Goal: Check status: Check status

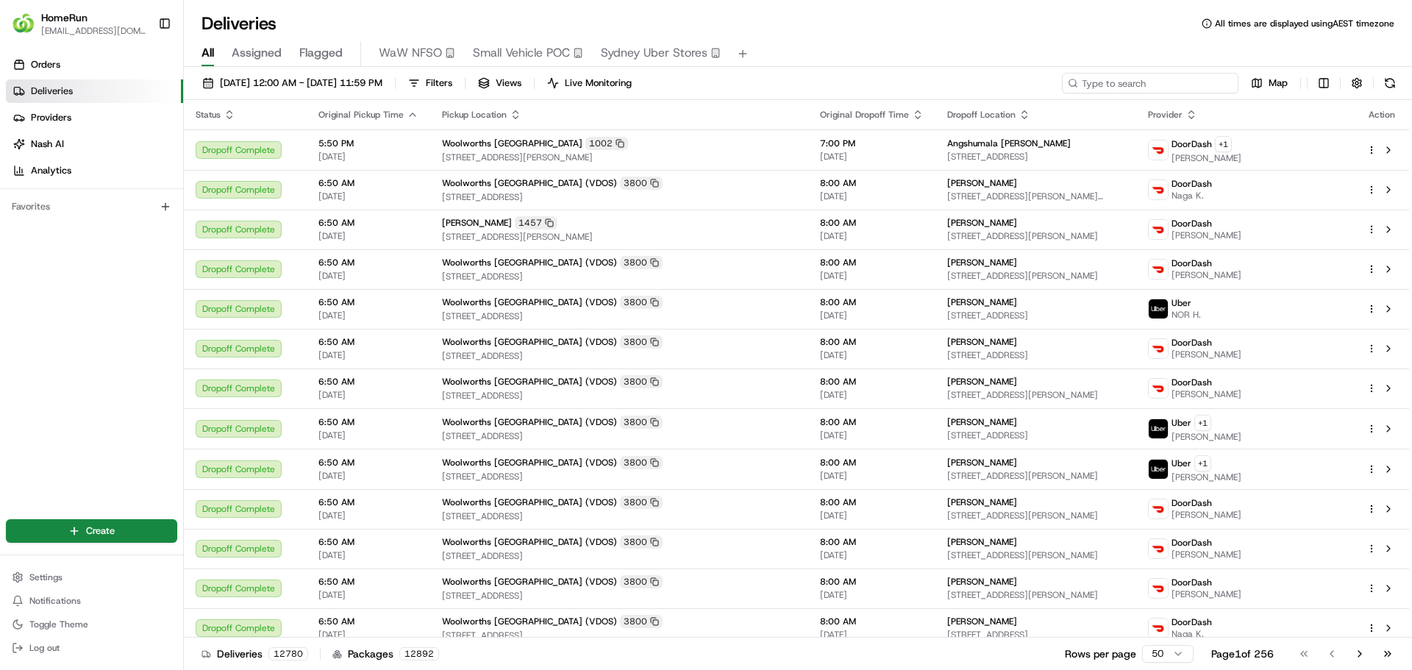
click at [1175, 87] on input at bounding box center [1150, 83] width 176 height 21
paste input "265570213"
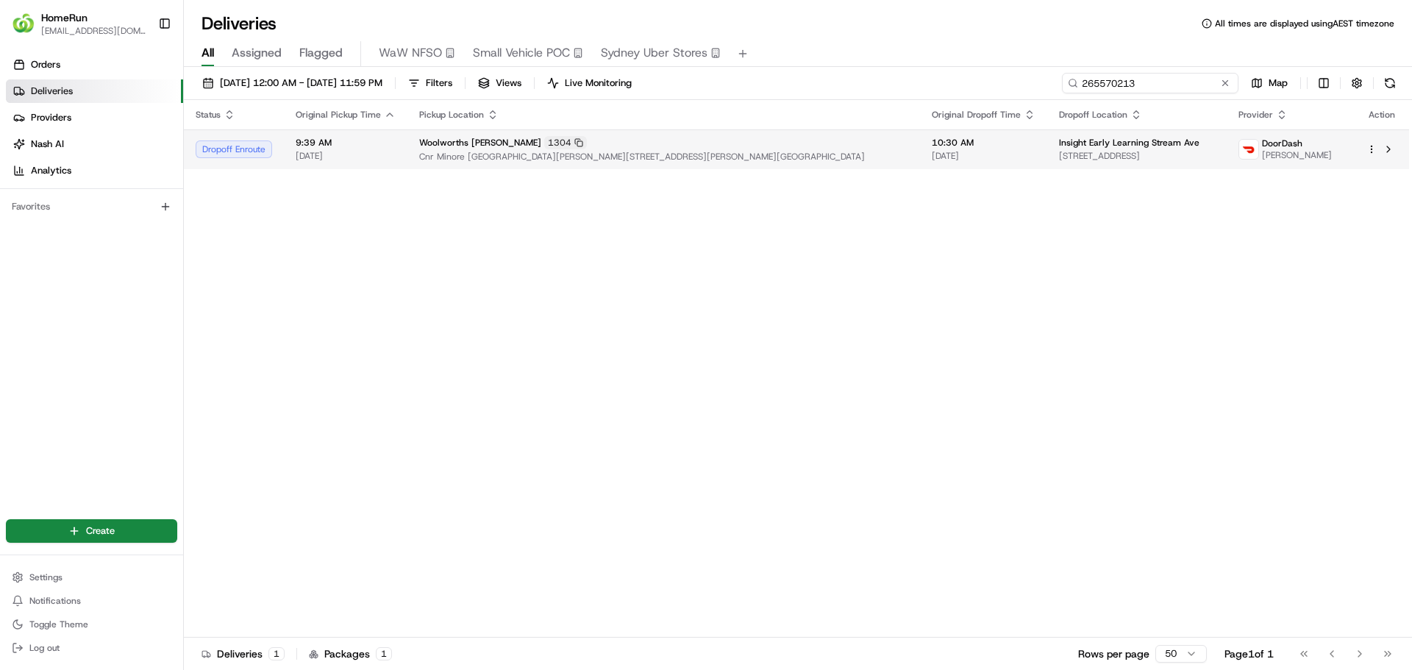
type input "265570213"
click at [338, 148] on span "9:39 AM" at bounding box center [346, 143] width 100 height 12
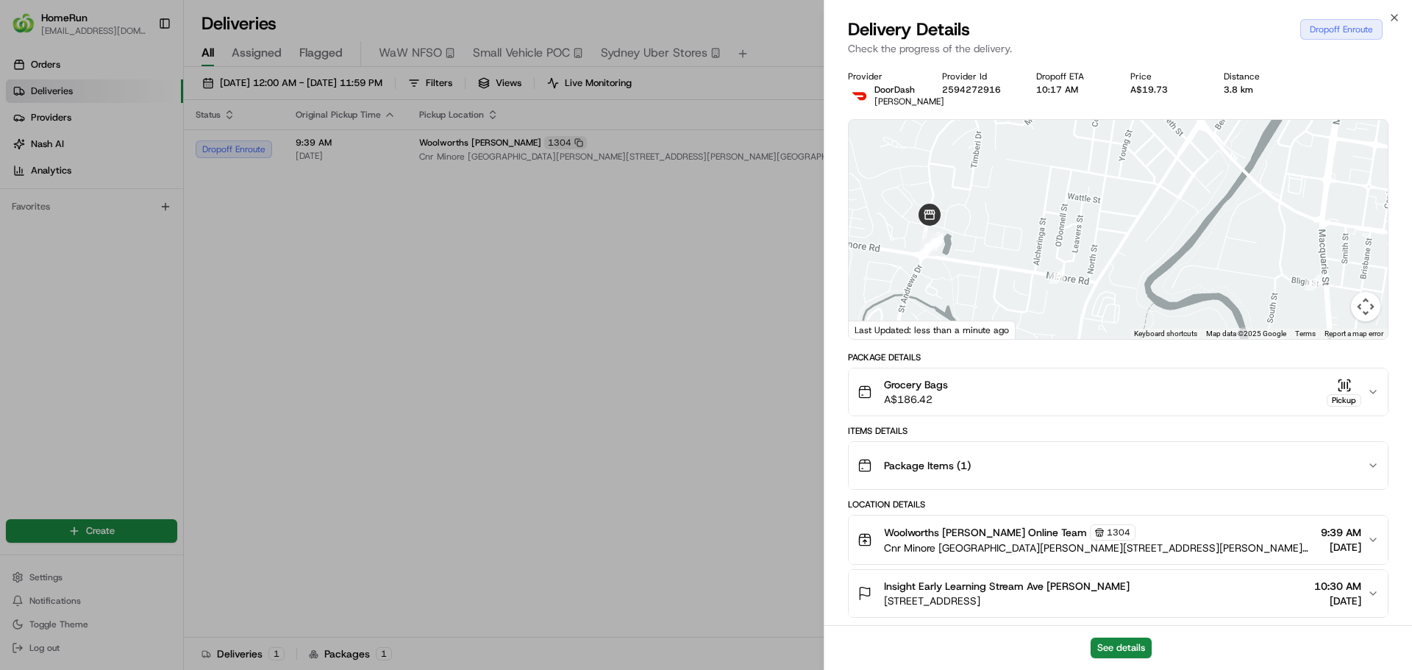
drag, startPoint x: 1159, startPoint y: 237, endPoint x: 1171, endPoint y: 169, distance: 68.8
click at [1171, 169] on div at bounding box center [1118, 229] width 539 height 219
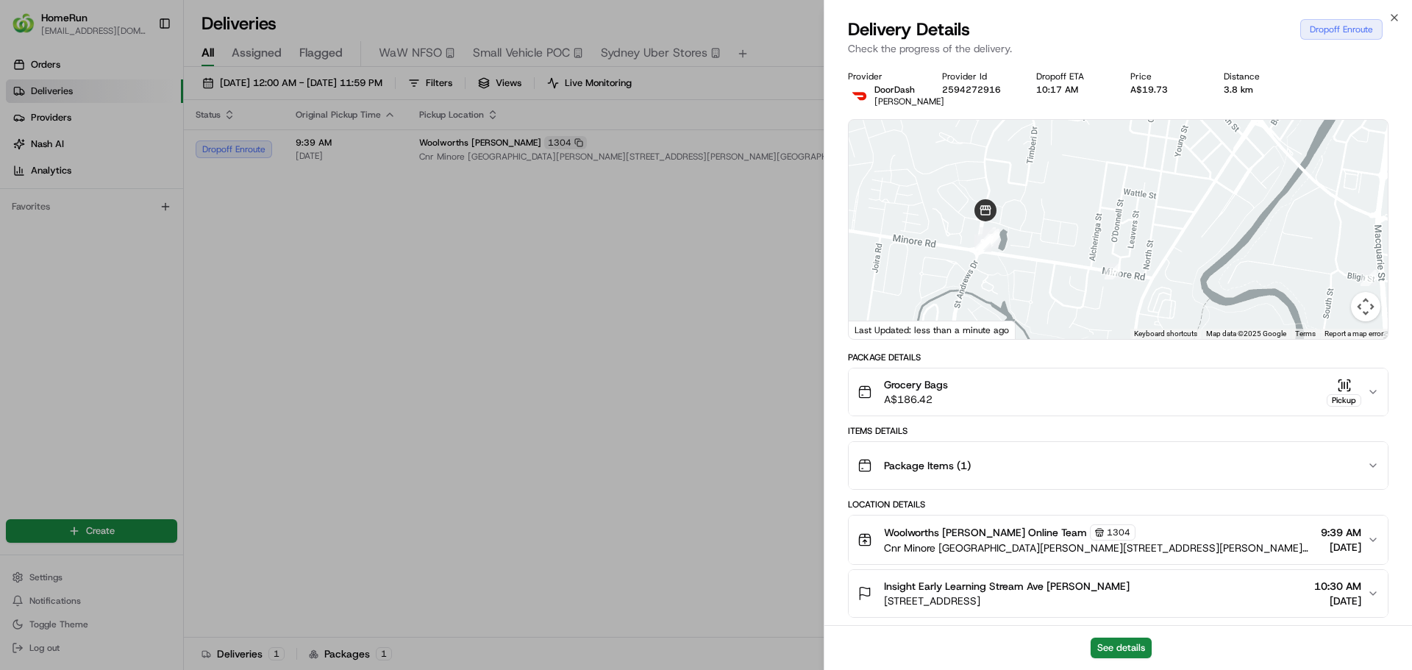
drag, startPoint x: 1013, startPoint y: 201, endPoint x: 1073, endPoint y: 198, distance: 59.6
click at [1073, 198] on div at bounding box center [1118, 229] width 539 height 219
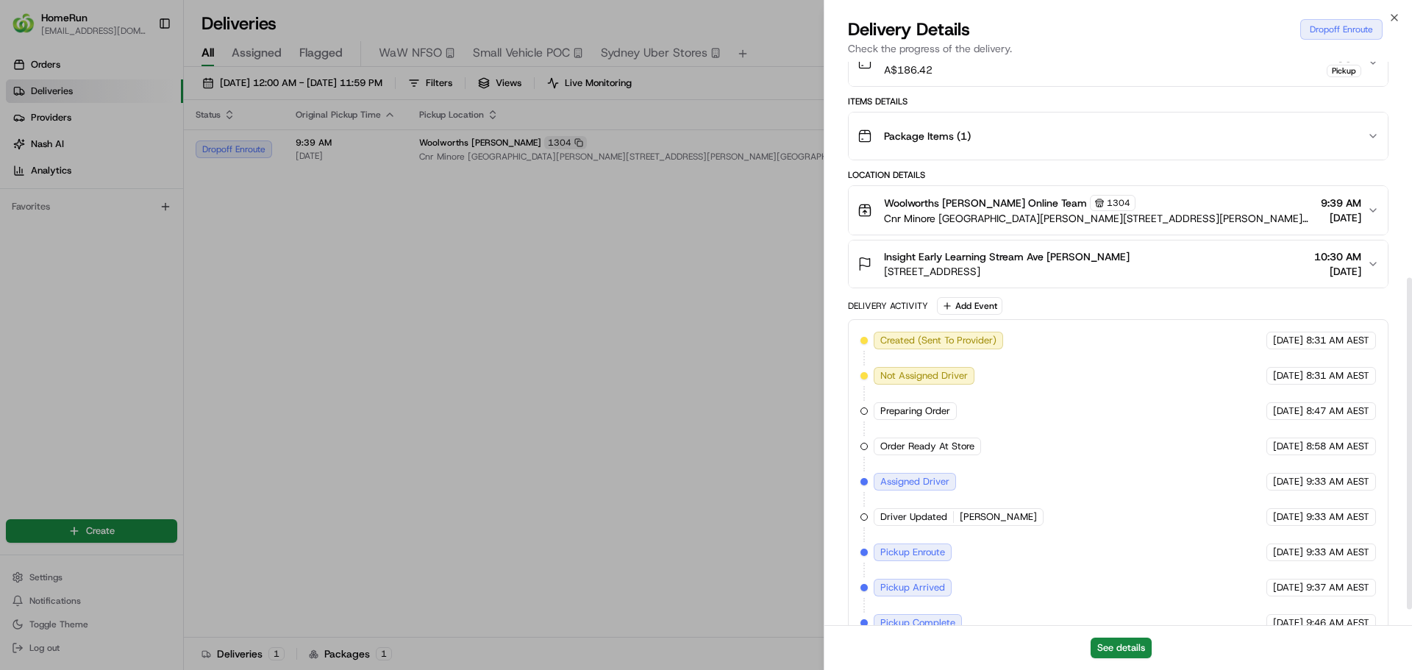
scroll to position [368, 0]
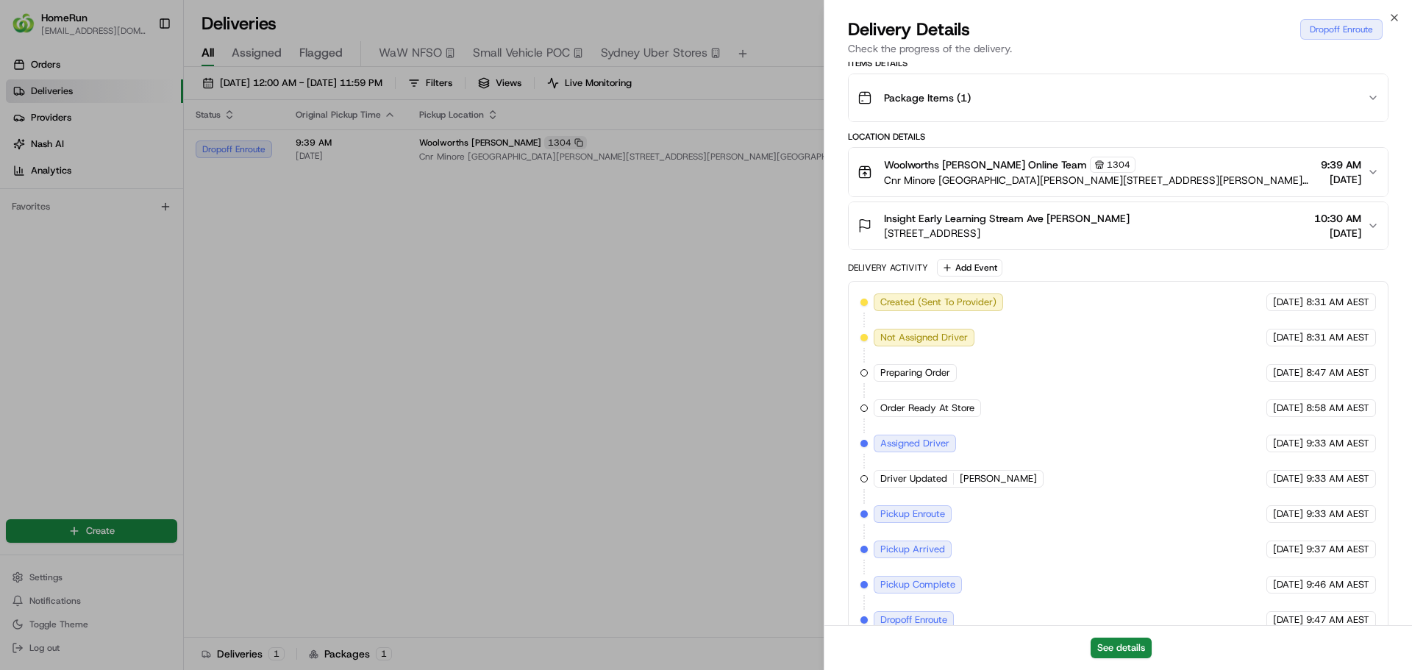
click at [1367, 224] on icon "button" at bounding box center [1373, 226] width 12 height 12
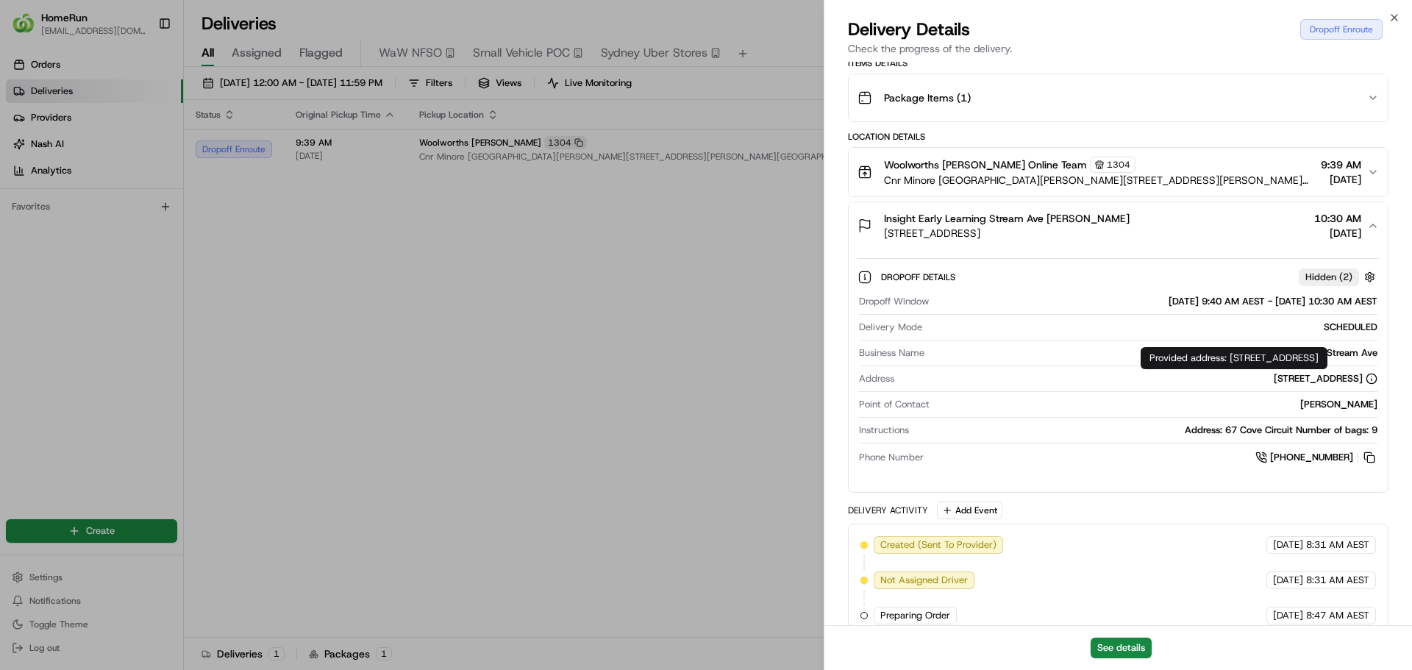
click at [1369, 379] on icon at bounding box center [1372, 379] width 12 height 12
click at [1274, 379] on div "[STREET_ADDRESS]" at bounding box center [1326, 378] width 104 height 13
click at [948, 368] on div "Dropoff Window 20/08/2025 9:40 AM AEST - 20/08/2025 10:30 AM AEST Delivery Mode…" at bounding box center [1117, 380] width 521 height 182
click at [899, 380] on div "Address 67 Cove Circuit, Dubbo, NSW 2830, AU" at bounding box center [1118, 378] width 518 height 13
click at [877, 379] on span "Address" at bounding box center [876, 378] width 35 height 13
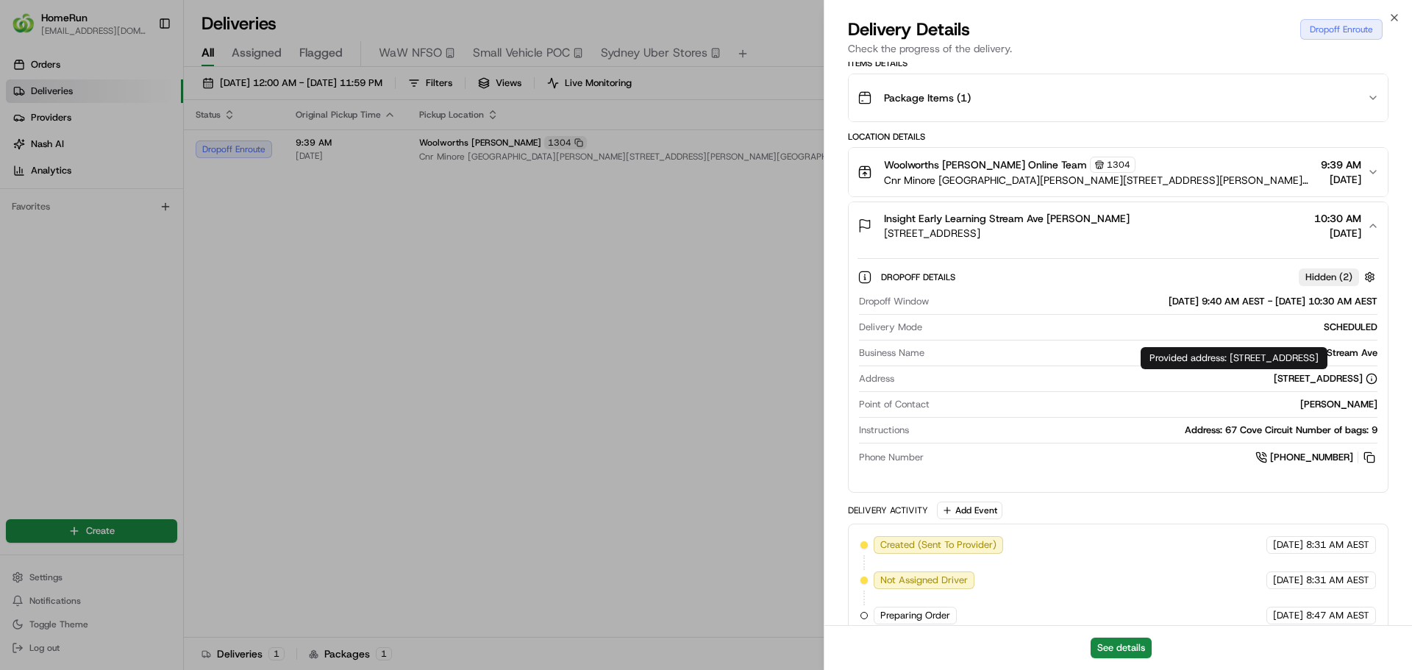
click at [1274, 379] on div "[STREET_ADDRESS]" at bounding box center [1326, 378] width 104 height 13
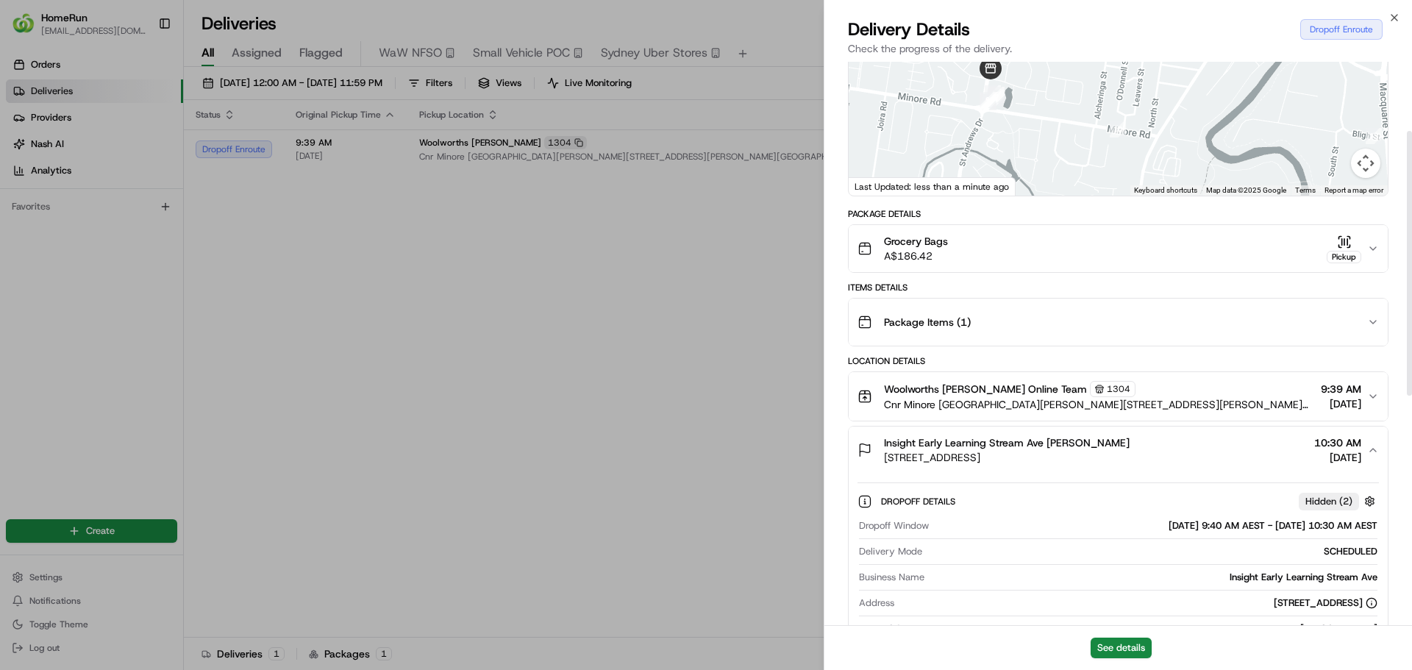
scroll to position [147, 0]
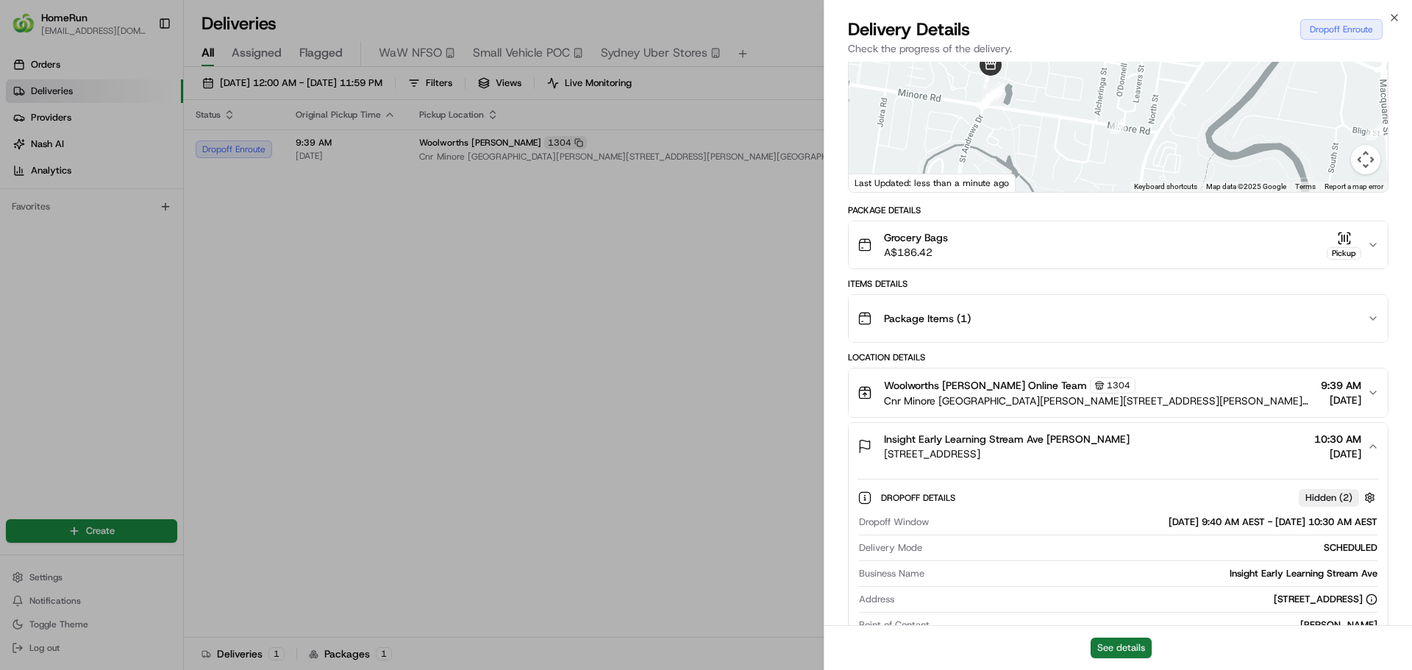
click at [1116, 649] on button "See details" at bounding box center [1121, 648] width 61 height 21
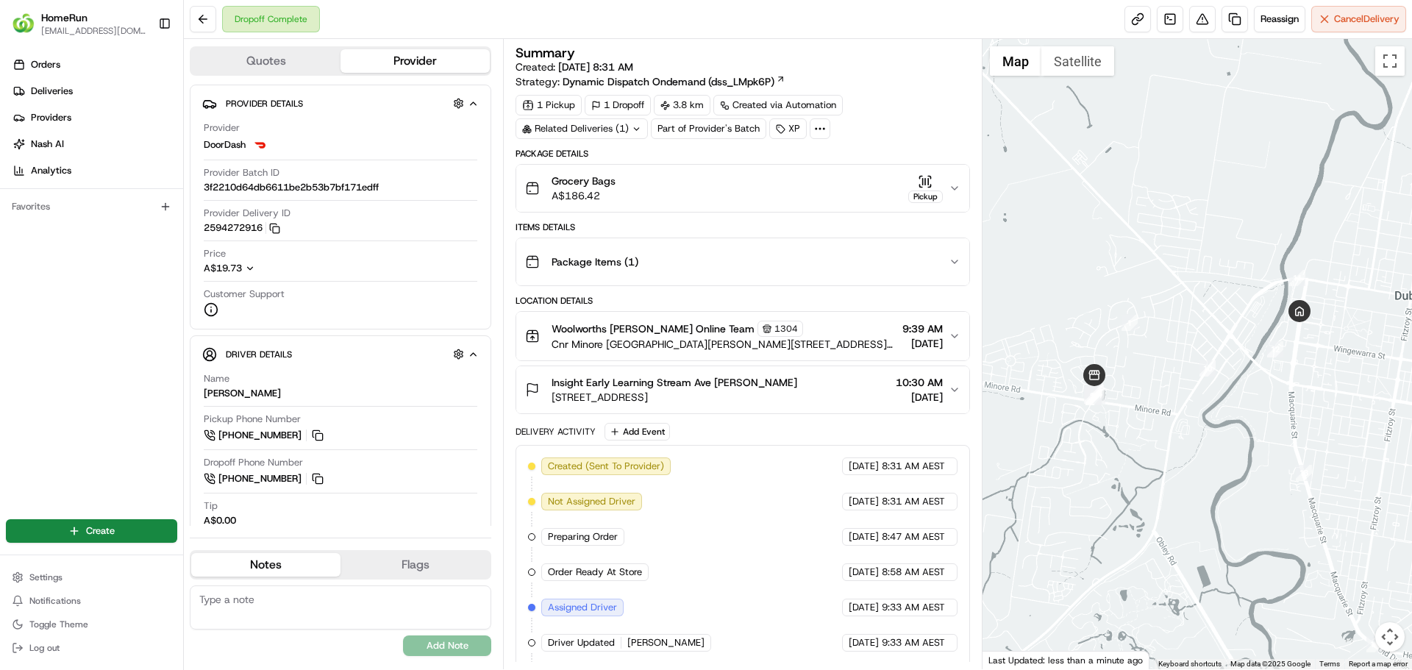
click at [947, 388] on div "Insight Early Learning Stream Ave [PERSON_NAME] [STREET_ADDRESS] 10:30 AM [DATE]" at bounding box center [736, 389] width 423 height 29
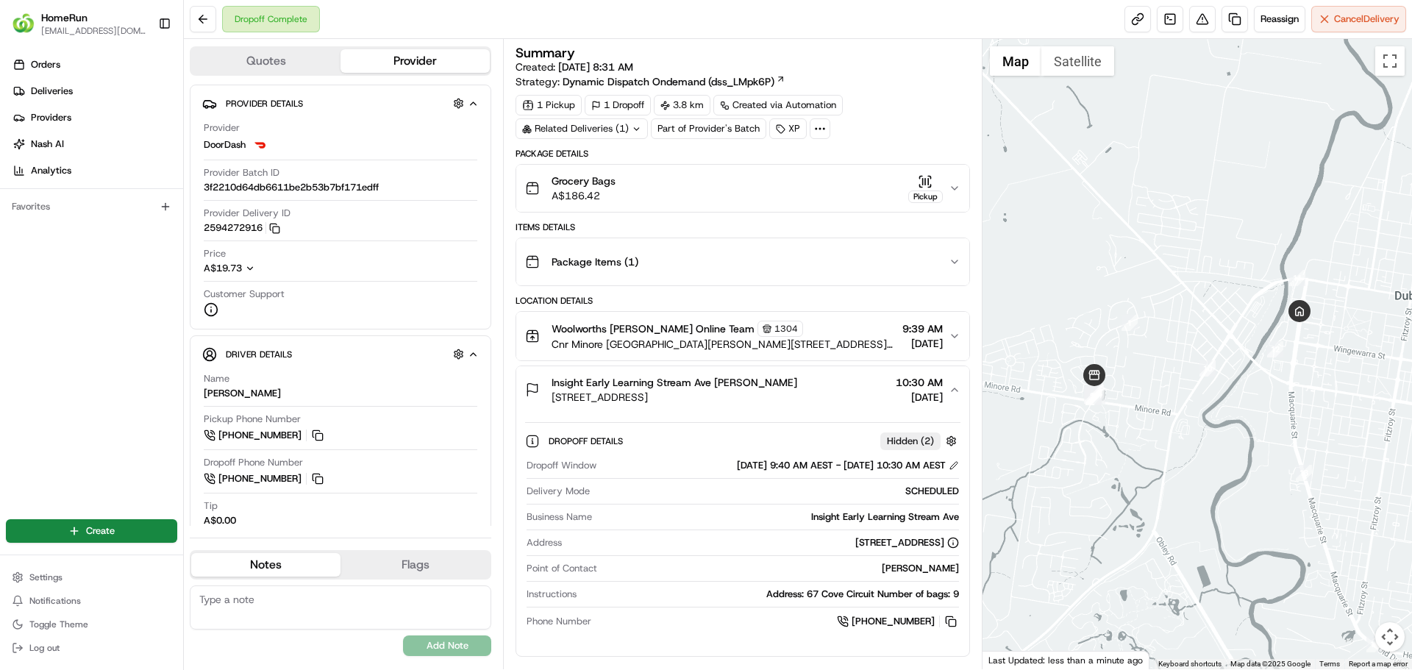
click at [712, 379] on span "Insight Early Learning Stream Ave [PERSON_NAME]" at bounding box center [675, 382] width 246 height 15
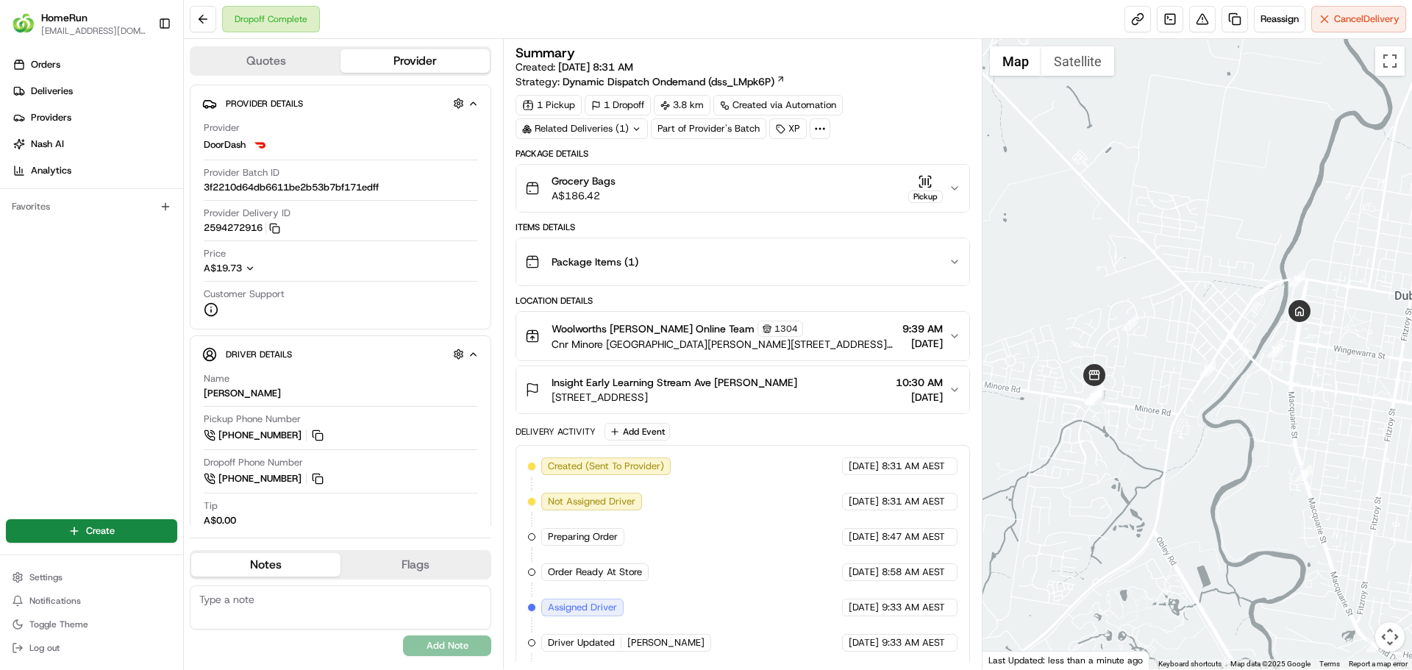
click at [712, 379] on span "Insight Early Learning Stream Ave [PERSON_NAME]" at bounding box center [675, 382] width 246 height 15
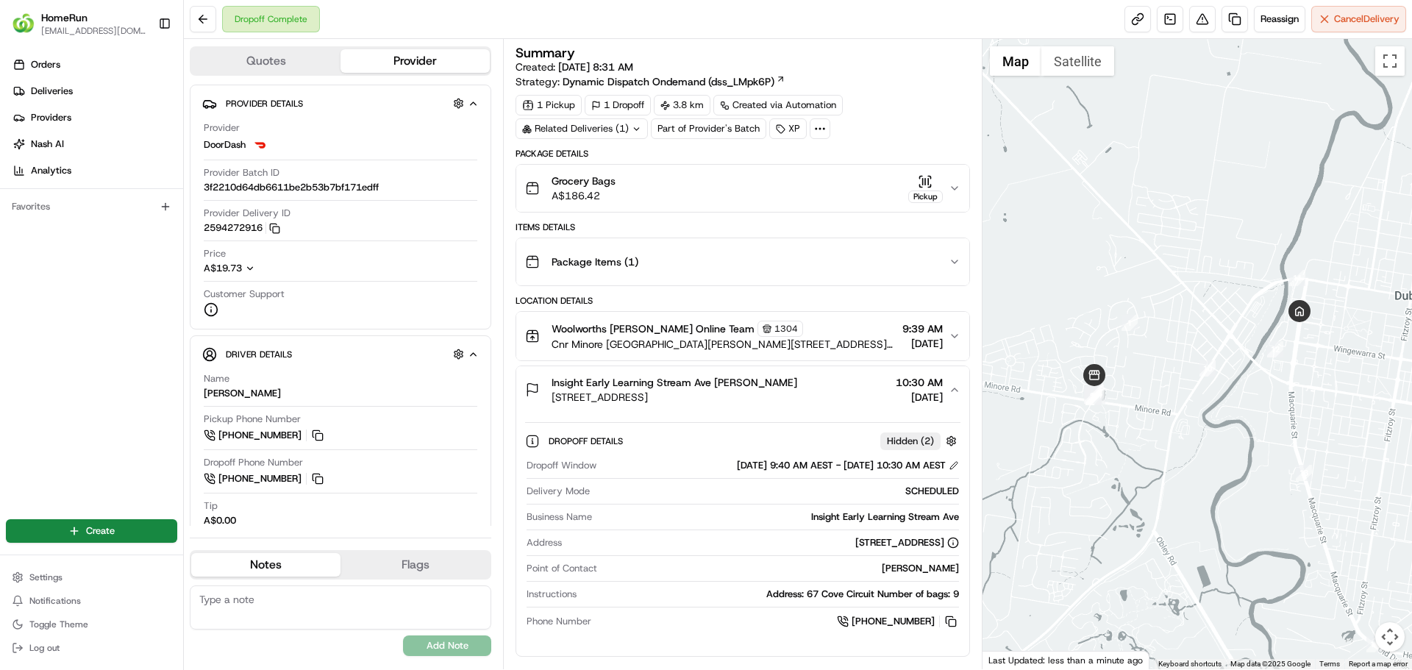
click at [728, 385] on span "Insight Early Learning Stream Ave [PERSON_NAME]" at bounding box center [675, 382] width 246 height 15
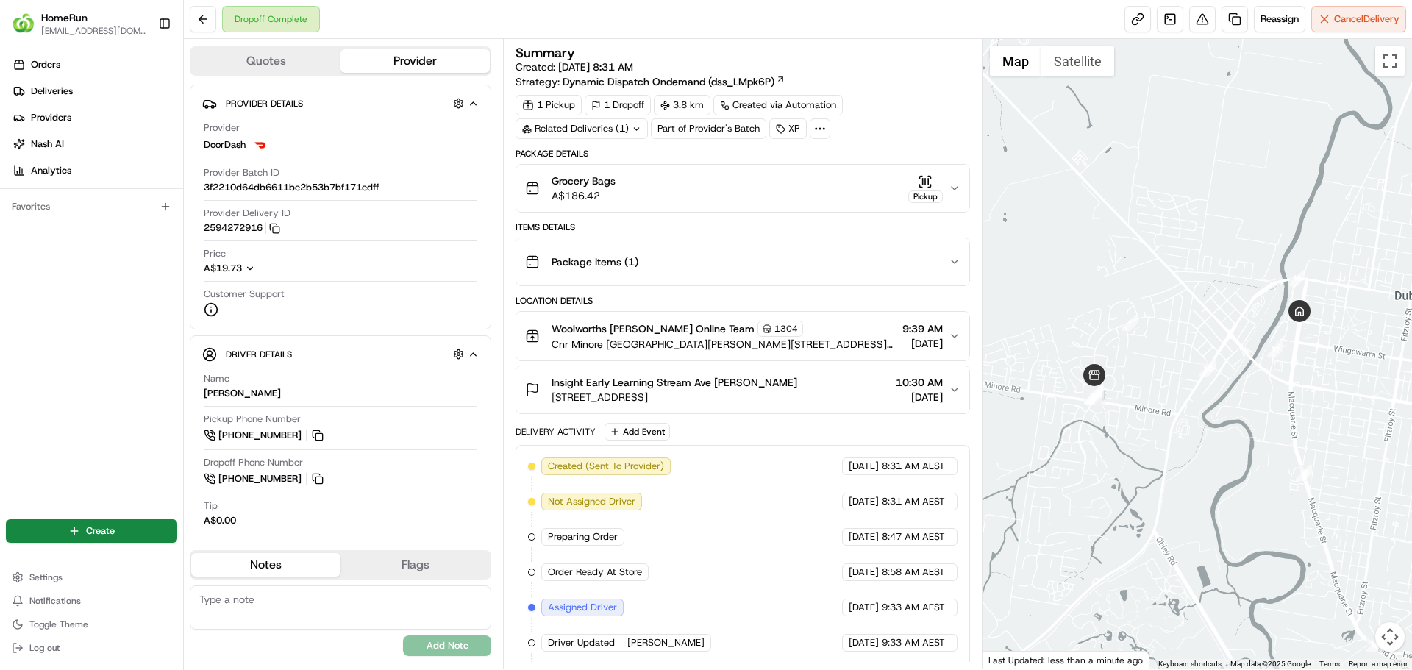
click at [738, 388] on span "Insight Early Learning Stream Ave [PERSON_NAME]" at bounding box center [675, 382] width 246 height 15
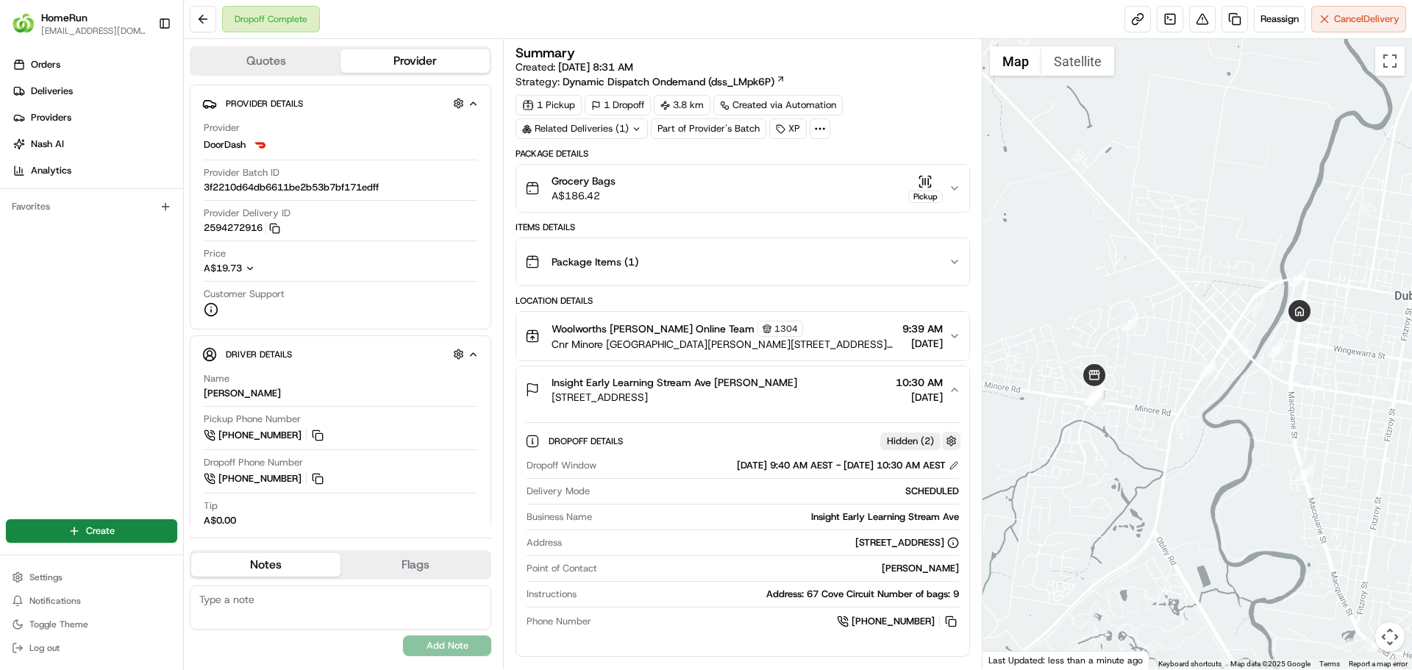
click at [949, 439] on button "button" at bounding box center [951, 441] width 18 height 18
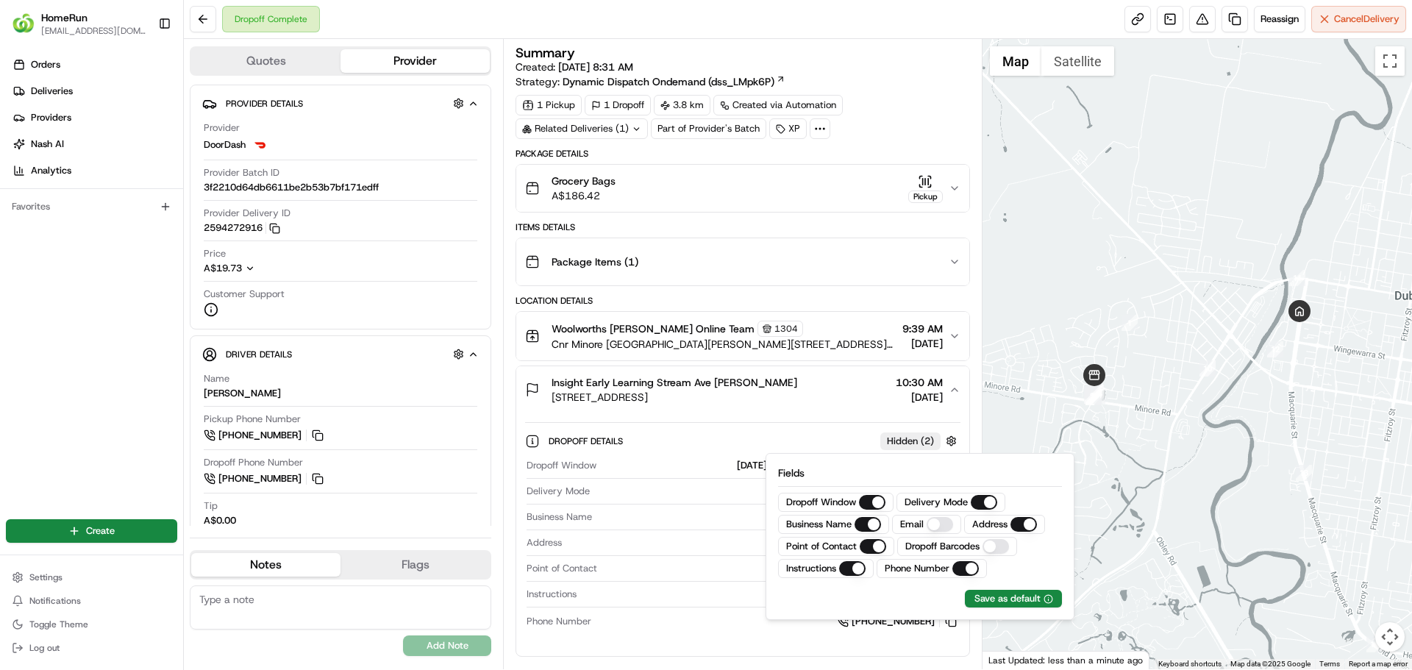
click at [795, 423] on div "Dropoff Details Hidden ( 2 ) Dropoff Window [DATE] 9:40 AM AEST - [DATE] 10:30 …" at bounding box center [742, 528] width 435 height 213
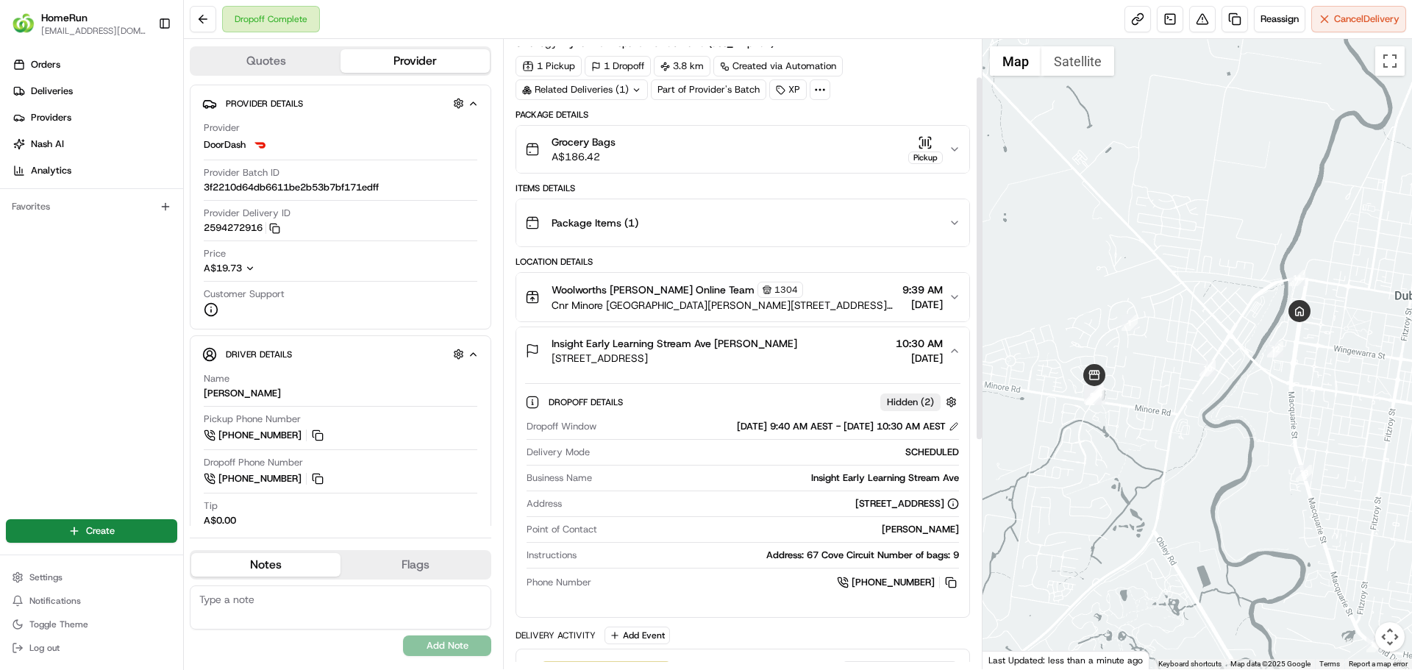
scroll to position [74, 0]
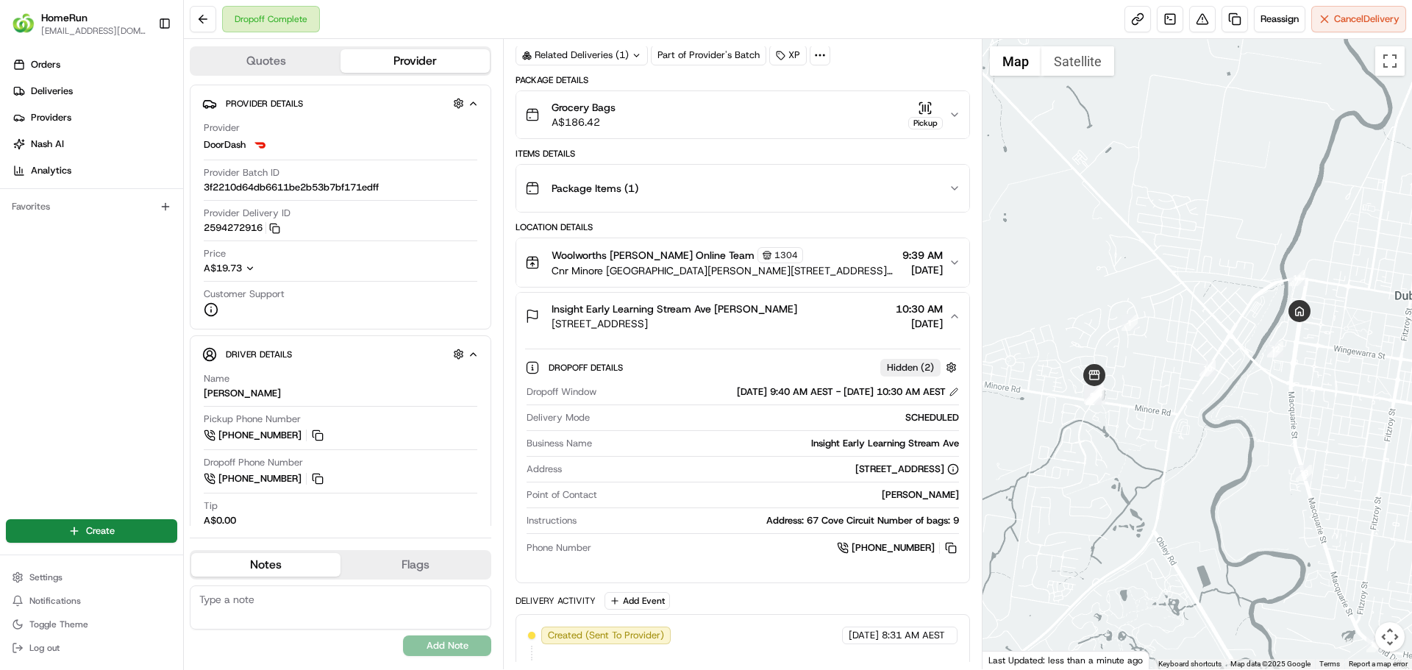
click at [904, 514] on div "Address: 67 Cove Circuit Number of bags: 9" at bounding box center [770, 520] width 376 height 13
click at [949, 388] on button at bounding box center [954, 392] width 10 height 10
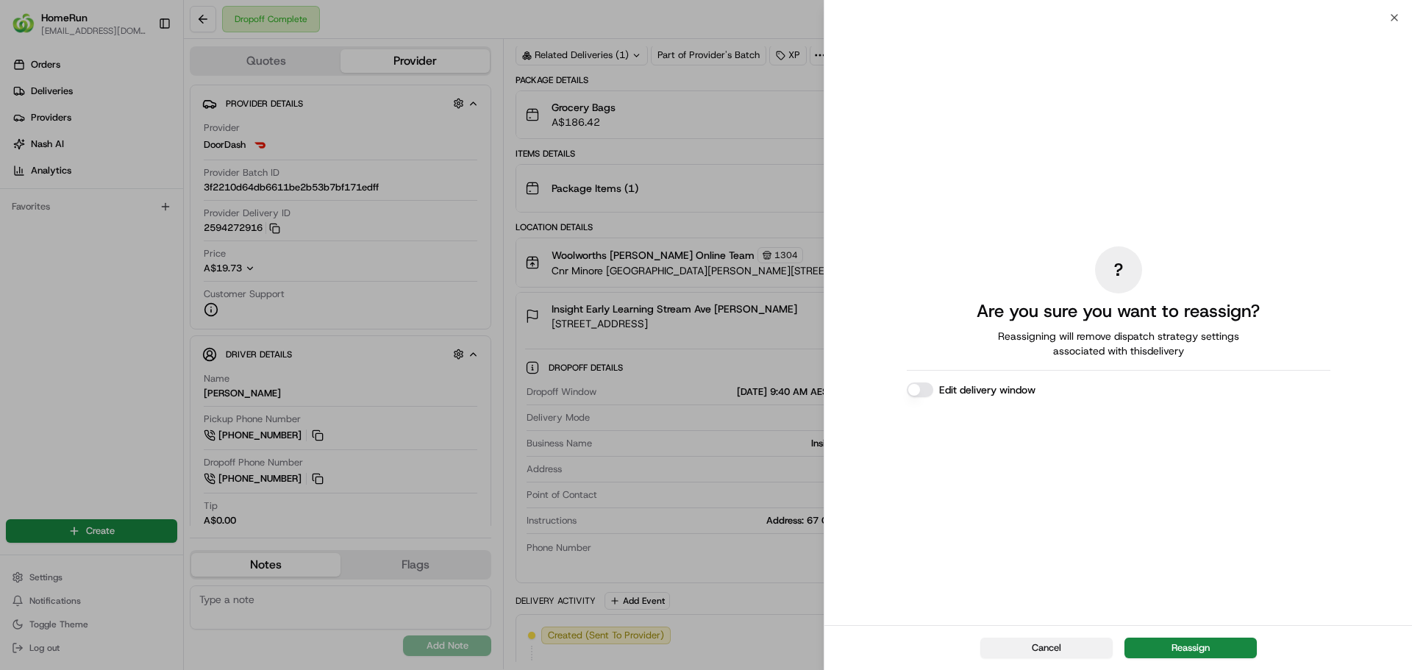
click at [1056, 657] on button "Cancel" at bounding box center [1046, 648] width 132 height 21
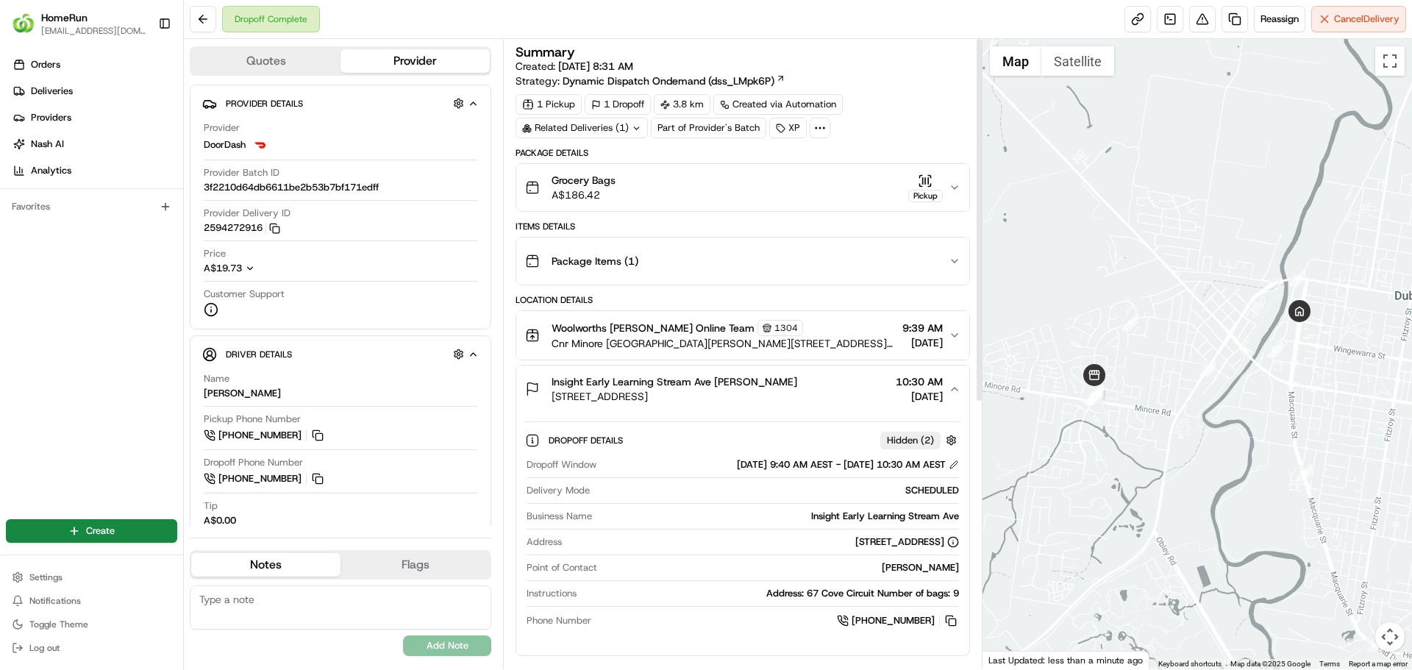
scroll to position [0, 0]
click at [954, 391] on icon "button" at bounding box center [955, 390] width 12 height 12
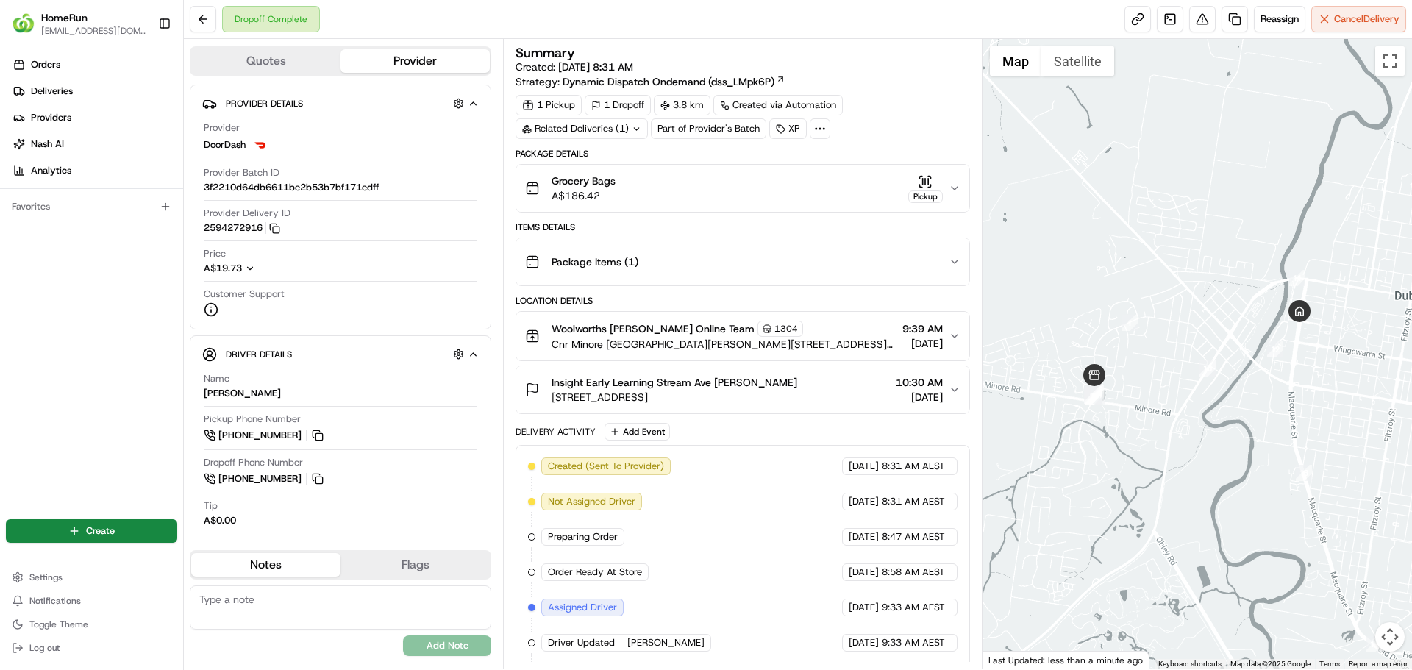
scroll to position [214, 0]
